Goal: Find specific page/section: Find specific page/section

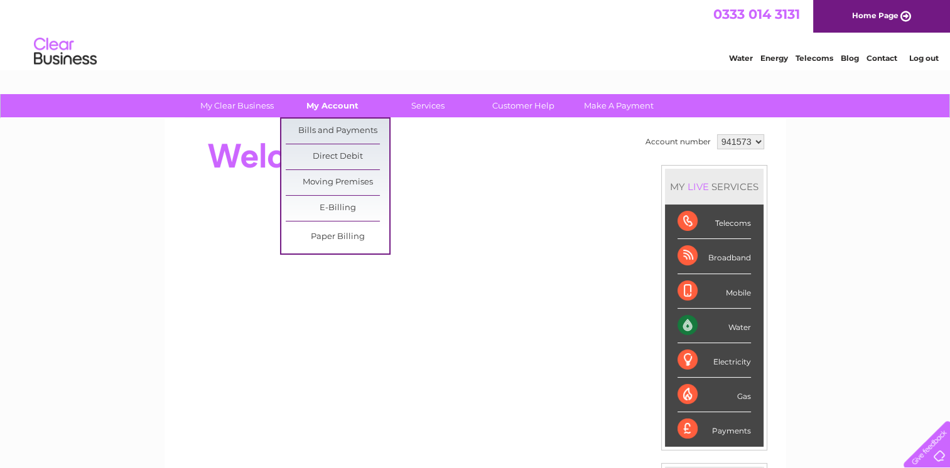
click at [336, 104] on link "My Account" at bounding box center [333, 105] width 104 height 23
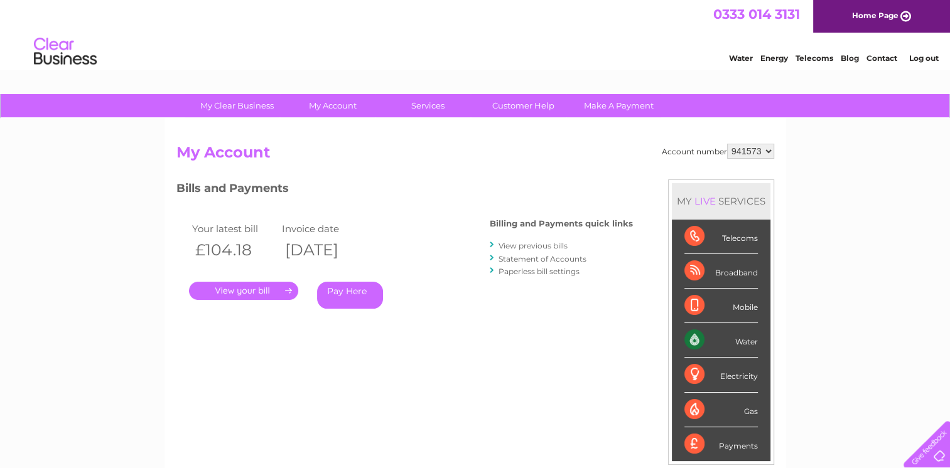
click at [231, 296] on link "." at bounding box center [243, 291] width 109 height 18
